Goal: Check status: Check status

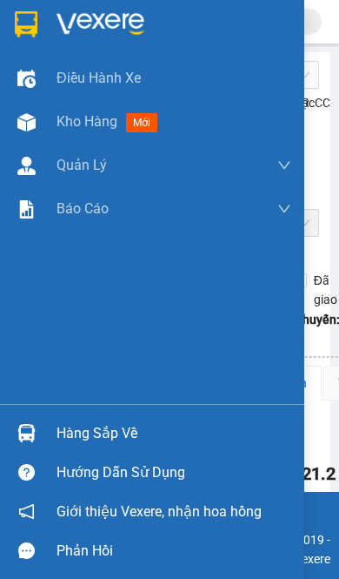
click at [20, 442] on img at bounding box center [26, 433] width 18 height 18
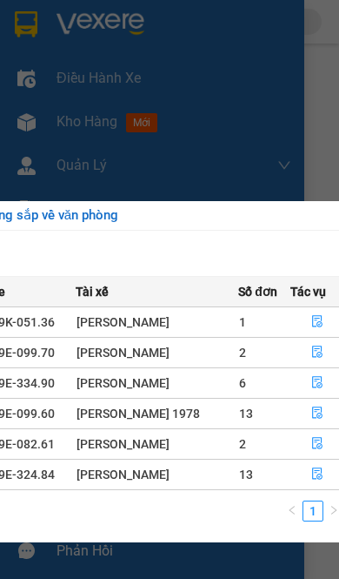
scroll to position [0, 398]
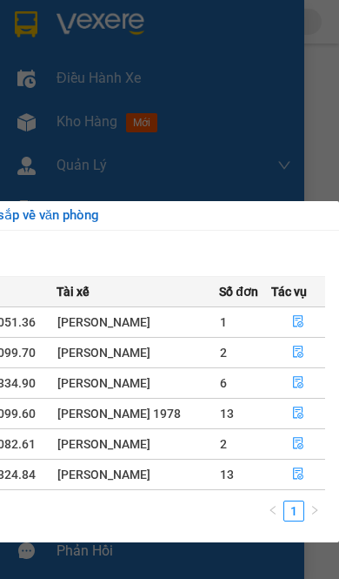
click at [293, 317] on icon "file-done" at bounding box center [298, 322] width 10 height 12
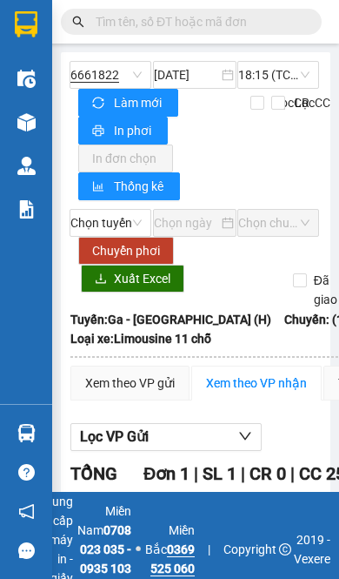
click at [35, 442] on img at bounding box center [26, 433] width 18 height 18
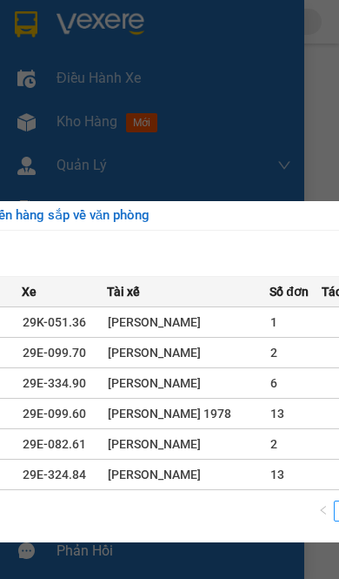
scroll to position [0, 398]
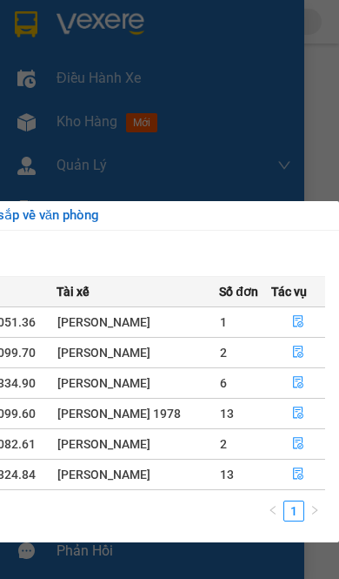
click at [292, 474] on button "button" at bounding box center [298, 474] width 53 height 28
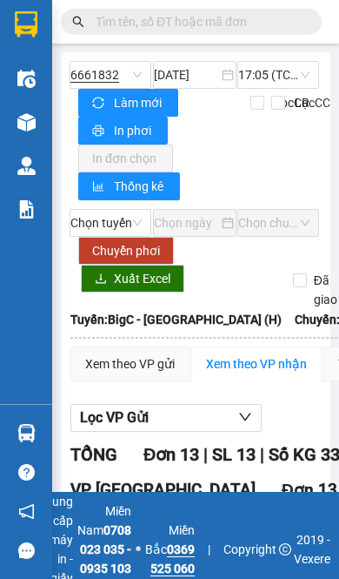
click at [30, 442] on img at bounding box center [26, 433] width 18 height 18
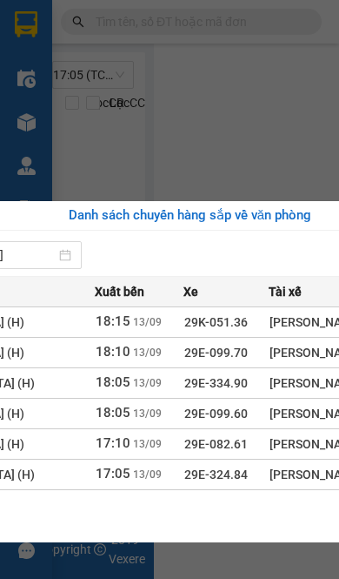
scroll to position [0, 398]
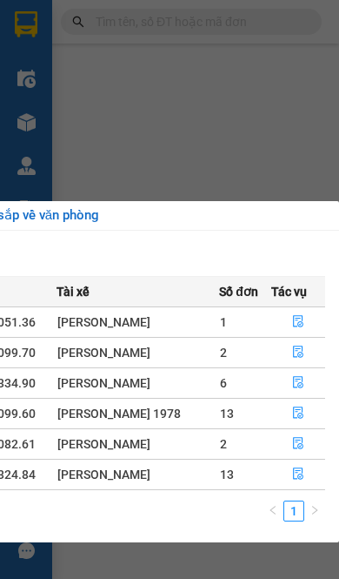
click at [288, 442] on button "button" at bounding box center [298, 444] width 53 height 28
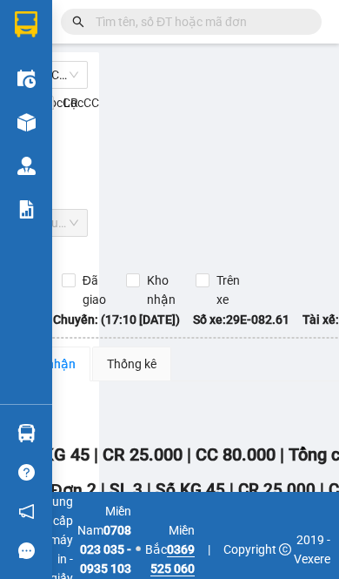
scroll to position [0, 232]
